Goal: Use online tool/utility: Utilize a website feature to perform a specific function

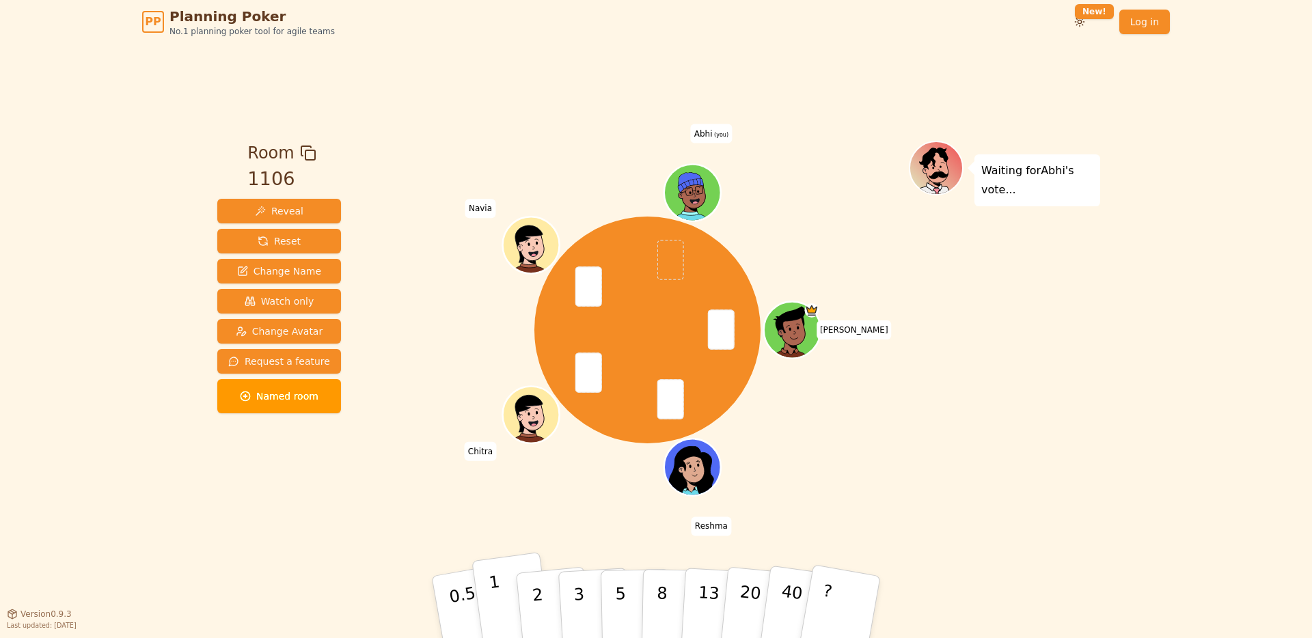
click at [502, 616] on button "1" at bounding box center [511, 607] width 81 height 111
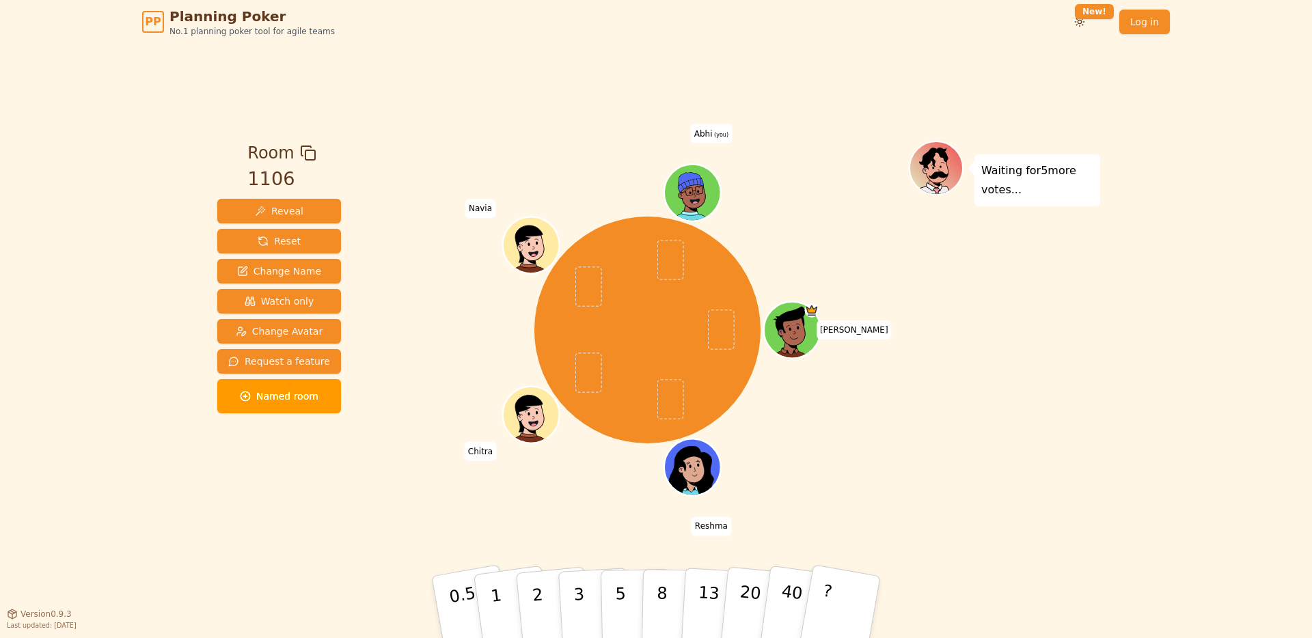
click at [399, 508] on div "[PERSON_NAME] [PERSON_NAME] (you)" at bounding box center [647, 329] width 523 height 376
click at [542, 598] on button "2" at bounding box center [553, 607] width 78 height 109
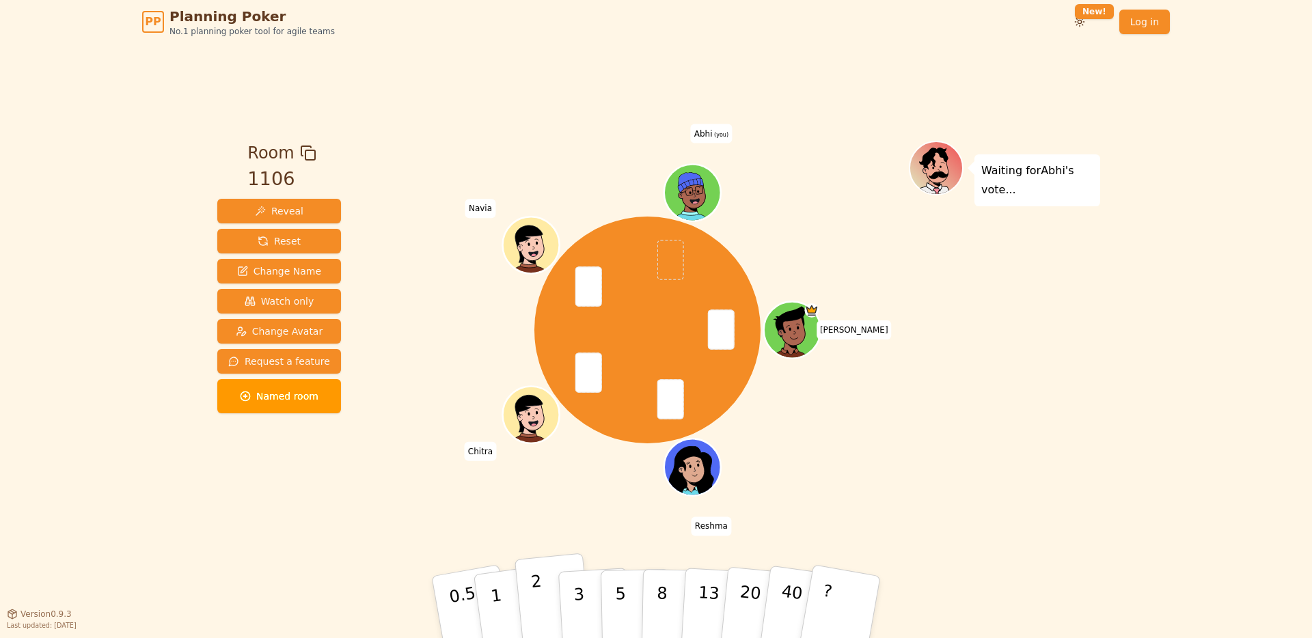
click at [536, 600] on p "2" at bounding box center [539, 609] width 18 height 74
click at [497, 592] on button "1" at bounding box center [511, 607] width 81 height 111
click at [495, 599] on p "1" at bounding box center [498, 609] width 20 height 74
click at [663, 603] on p "8" at bounding box center [662, 607] width 12 height 74
click at [393, 247] on div "[PERSON_NAME] [PERSON_NAME] (you)" at bounding box center [647, 329] width 523 height 329
